Goal: Task Accomplishment & Management: Manage account settings

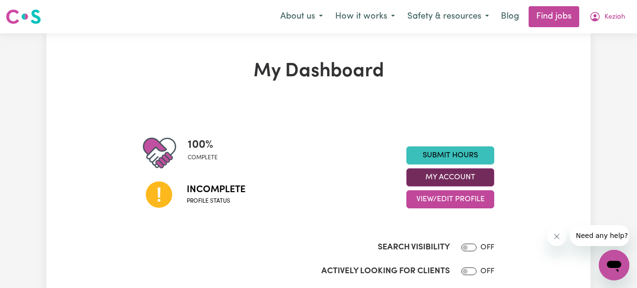
click at [433, 180] on button "My Account" at bounding box center [450, 178] width 88 height 18
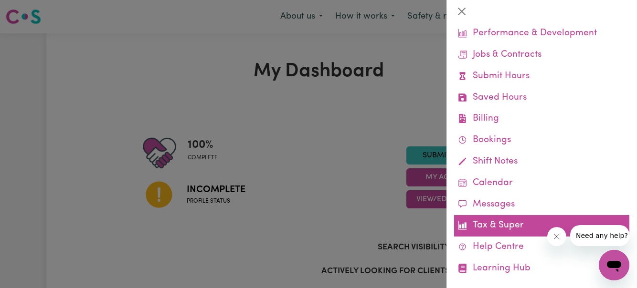
scroll to position [85, 0]
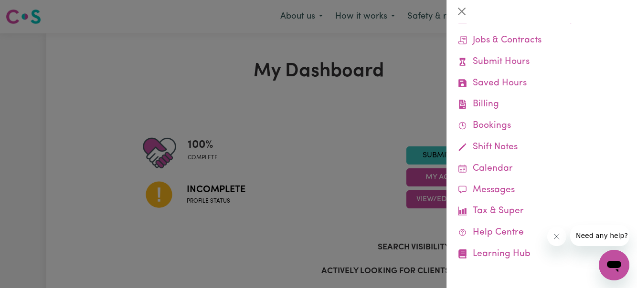
click at [297, 186] on div at bounding box center [318, 144] width 637 height 288
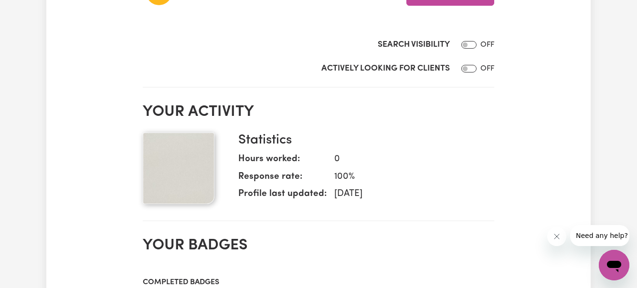
scroll to position [0, 0]
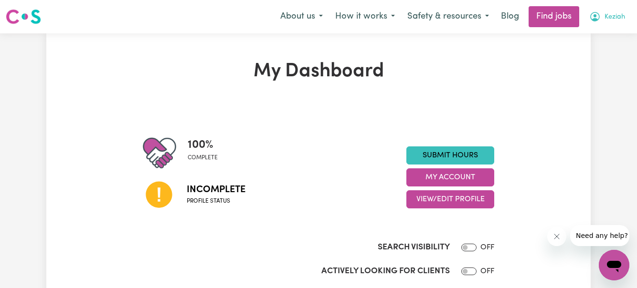
click at [595, 16] on icon "My Account" at bounding box center [594, 15] width 3 height 3
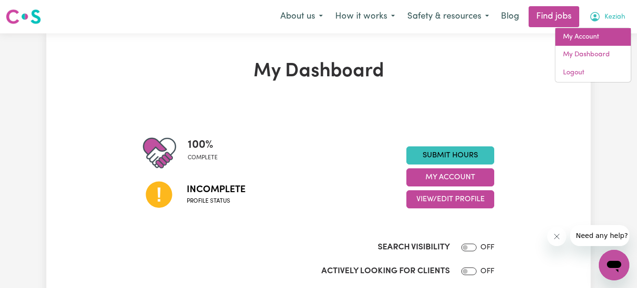
click at [598, 35] on link "My Account" at bounding box center [592, 37] width 75 height 18
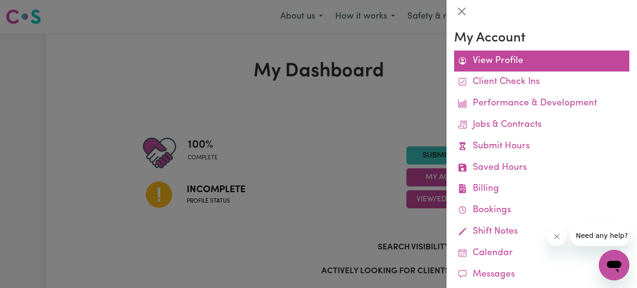
click at [473, 56] on link "View Profile" at bounding box center [541, 61] width 175 height 21
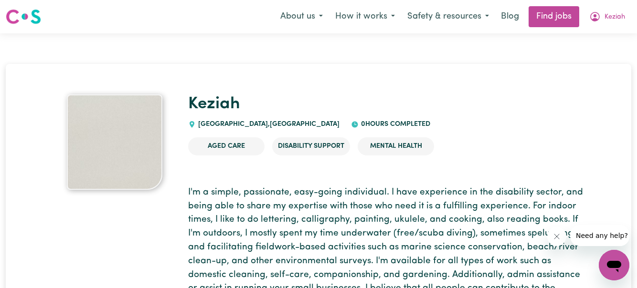
scroll to position [1, 0]
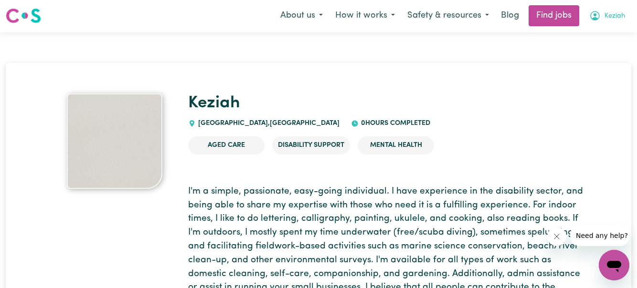
click at [596, 18] on icon "My Account" at bounding box center [595, 16] width 10 height 10
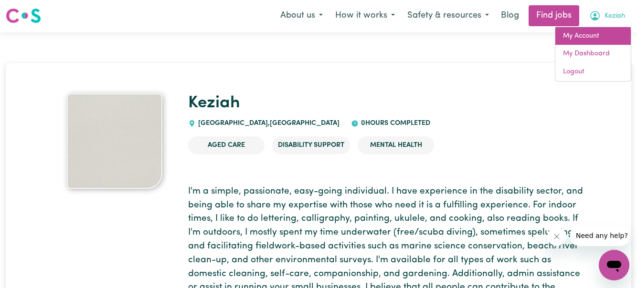
click at [595, 32] on link "My Account" at bounding box center [592, 36] width 75 height 18
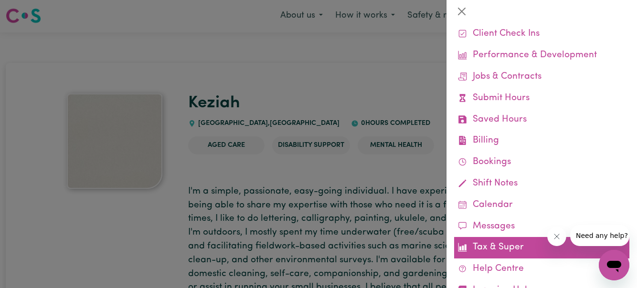
scroll to position [85, 0]
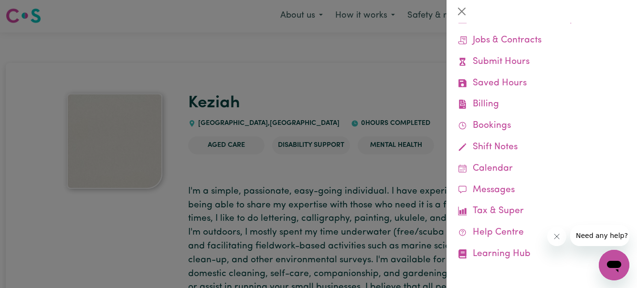
click at [270, 212] on div at bounding box center [318, 144] width 637 height 288
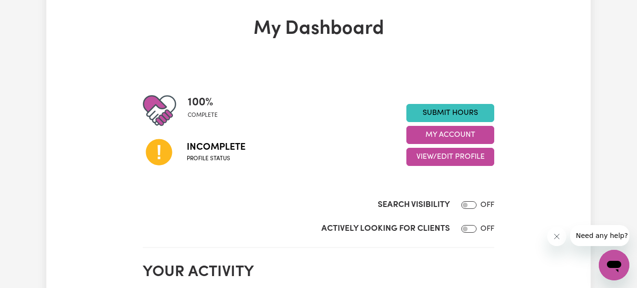
scroll to position [38, 0]
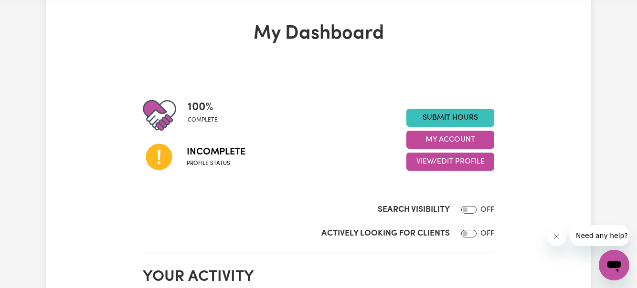
click at [207, 154] on span "Incomplete" at bounding box center [216, 152] width 59 height 14
click at [444, 161] on button "View/Edit Profile" at bounding box center [450, 162] width 88 height 18
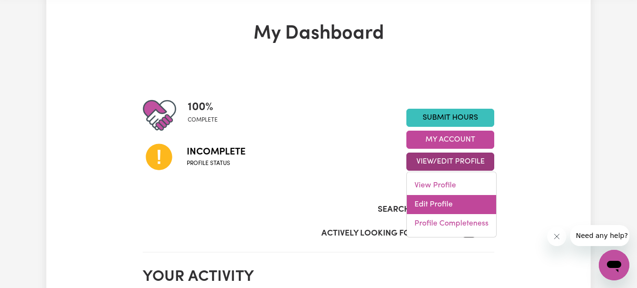
click at [431, 202] on link "Edit Profile" at bounding box center [451, 204] width 89 height 19
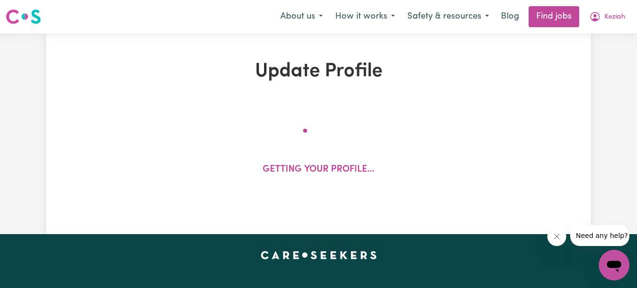
select select "[DEMOGRAPHIC_DATA]"
select select "[DEMOGRAPHIC_DATA] Work Visa"
select select "Studying a healthcare related degree or qualification"
select select "55"
select select "65"
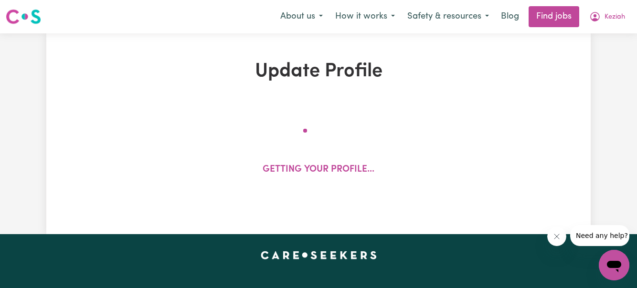
select select "90"
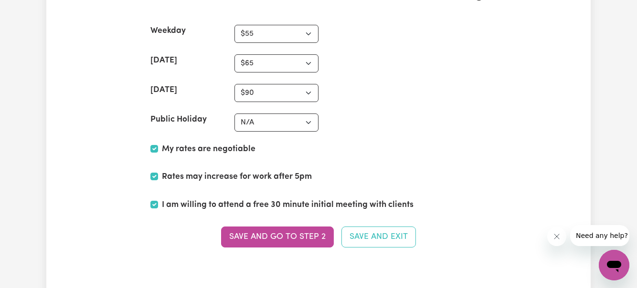
scroll to position [2335, 0]
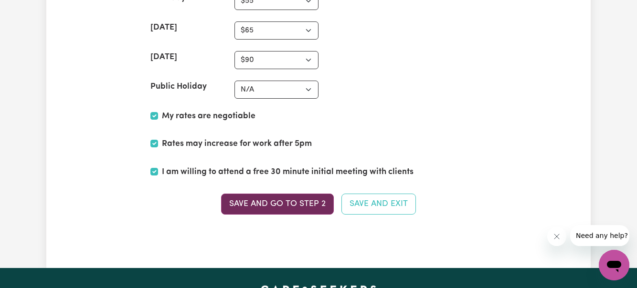
click at [259, 211] on button "Save and go to Step 2" at bounding box center [277, 204] width 113 height 21
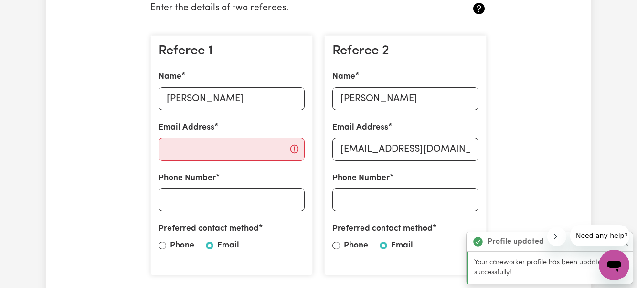
scroll to position [271, 0]
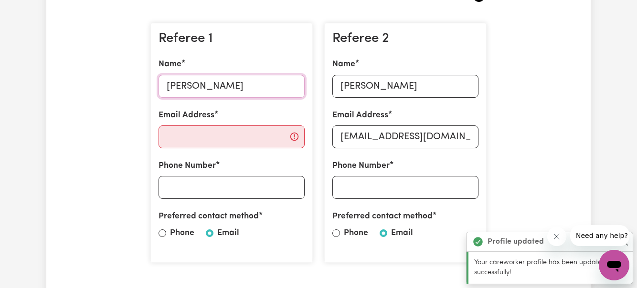
drag, startPoint x: 239, startPoint y: 85, endPoint x: 109, endPoint y: 86, distance: 129.4
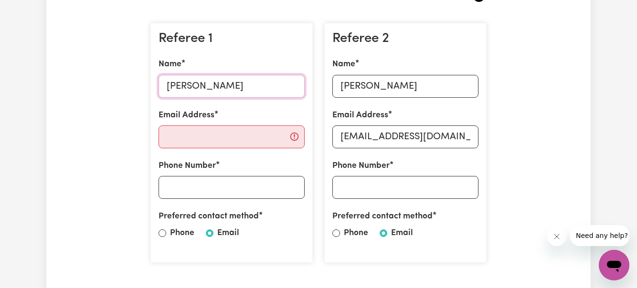
type input "[PERSON_NAME]"
click at [190, 133] on input "Email Address" at bounding box center [231, 137] width 146 height 23
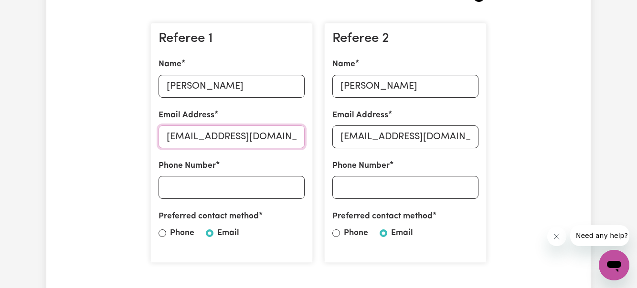
type input "[EMAIL_ADDRESS][DOMAIN_NAME]"
click at [259, 240] on div "Preferred contact method Phone Email" at bounding box center [231, 227] width 146 height 33
click at [199, 84] on input "[PERSON_NAME]" at bounding box center [231, 86] width 146 height 23
type input "[PERSON_NAME]"
click at [298, 241] on div "Preferred contact method Phone Email" at bounding box center [231, 227] width 146 height 33
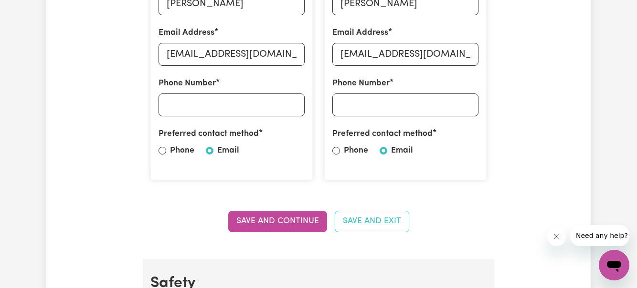
scroll to position [416, 0]
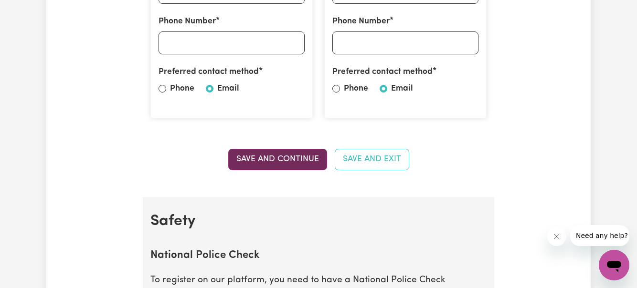
click at [276, 166] on button "Save and Continue" at bounding box center [277, 159] width 99 height 21
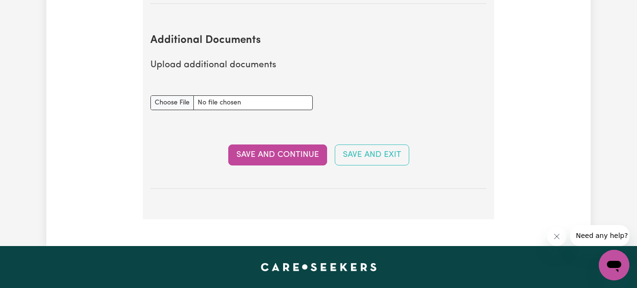
scroll to position [1824, 0]
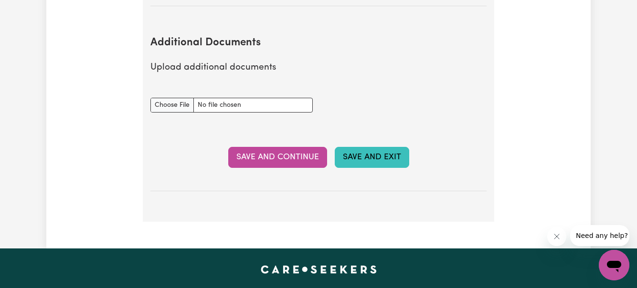
click at [376, 160] on button "Save and Exit" at bounding box center [372, 157] width 74 height 21
